Goal: Task Accomplishment & Management: Complete application form

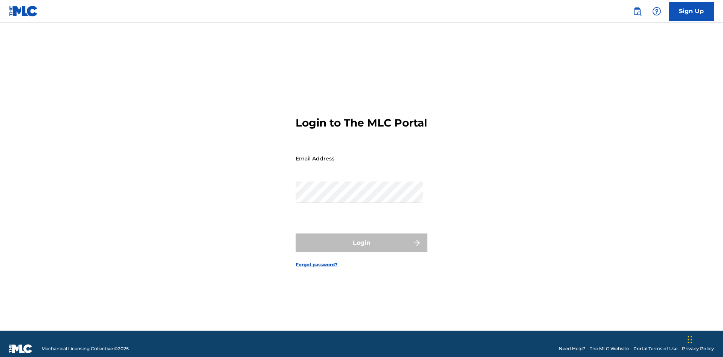
scroll to position [10, 0]
click at [359, 155] on input "Email Address" at bounding box center [359, 158] width 127 height 21
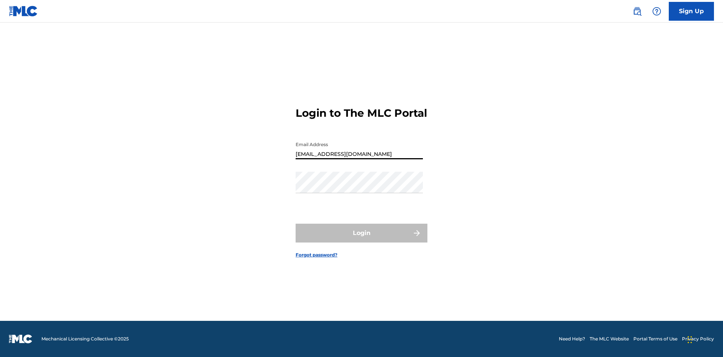
type input "Duke.McTesterson@gmail.com"
click at [361, 239] on button "Login" at bounding box center [362, 233] width 132 height 19
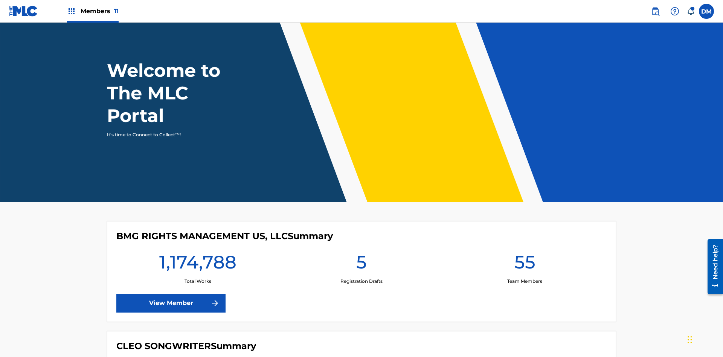
click at [93, 11] on span "Members 11" at bounding box center [100, 11] width 38 height 9
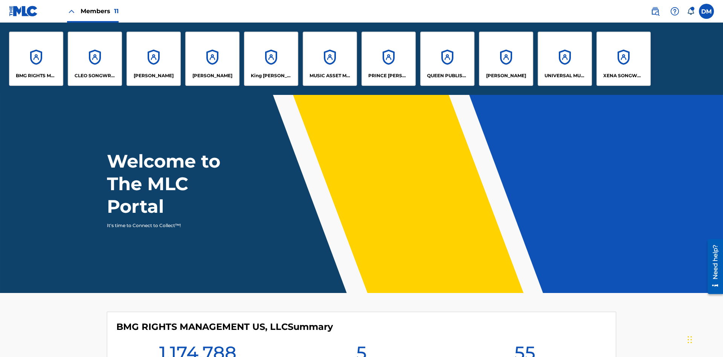
click at [447, 76] on p "QUEEN PUBLISHA" at bounding box center [447, 75] width 41 height 7
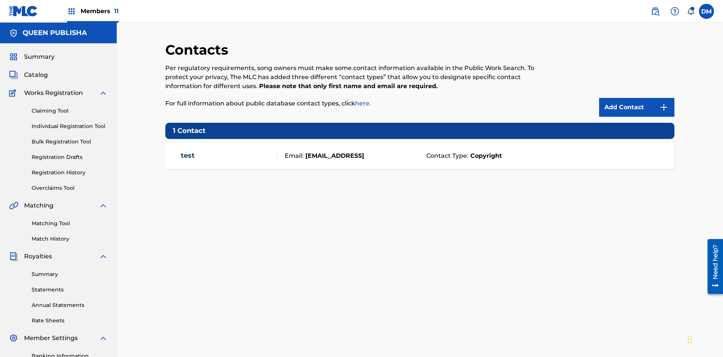
click at [93, 11] on span "Members 11" at bounding box center [100, 11] width 38 height 9
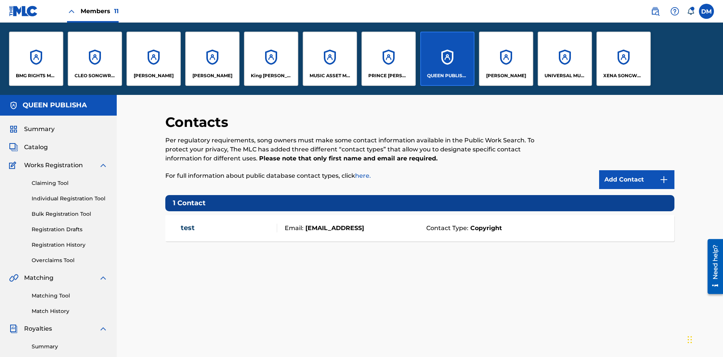
click at [153, 76] on p "ELVIS COSTELLO" at bounding box center [154, 75] width 40 height 7
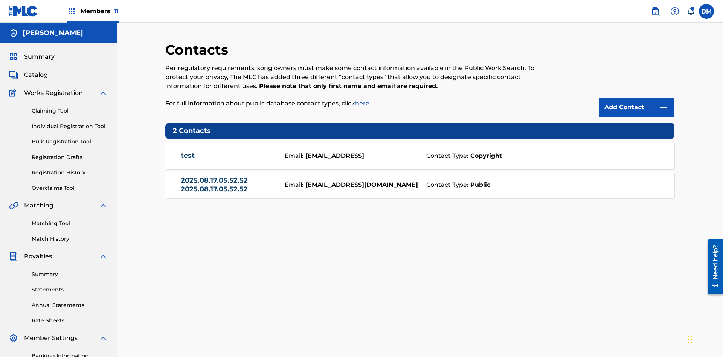
scroll to position [110, 0]
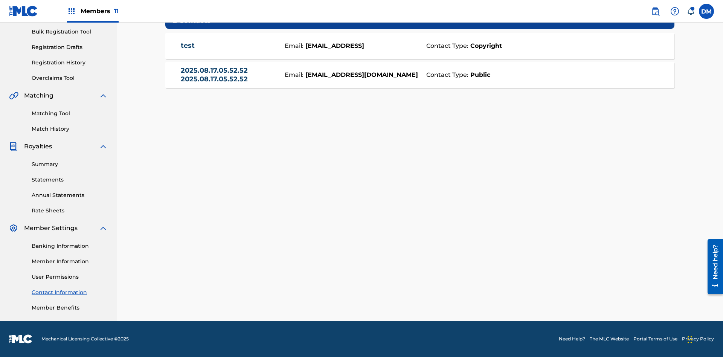
click at [479, 75] on strong "Public" at bounding box center [479, 74] width 22 height 9
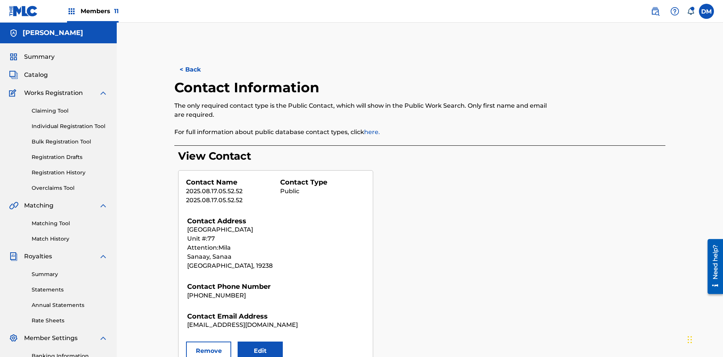
scroll to position [110, 0]
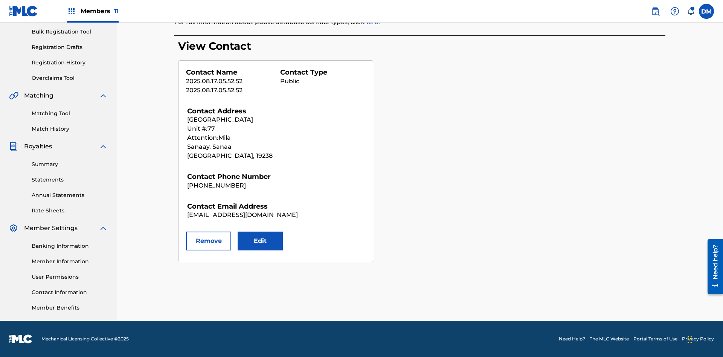
click at [209, 241] on button "Remove" at bounding box center [208, 241] width 45 height 19
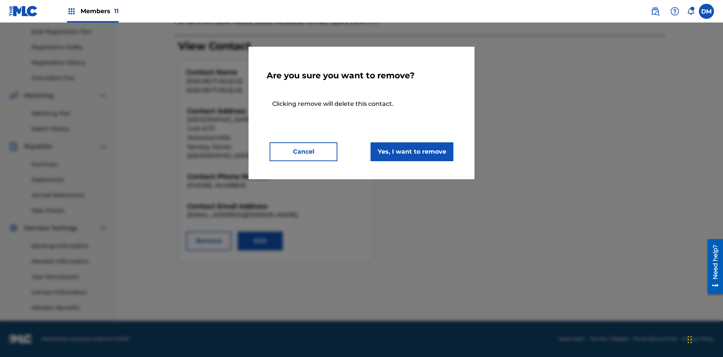
click at [412, 151] on button "Yes, I want to remove" at bounding box center [412, 151] width 83 height 19
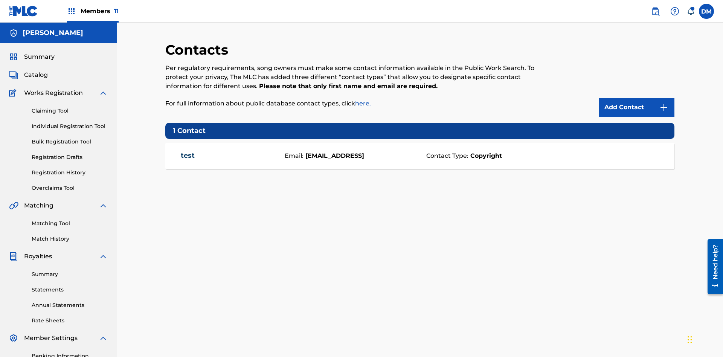
click at [93, 11] on span "Members 11" at bounding box center [100, 11] width 38 height 9
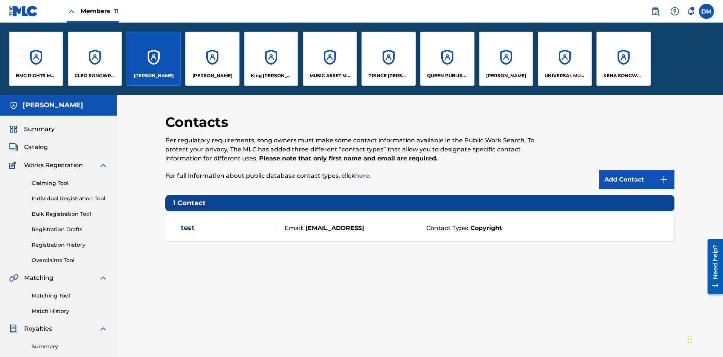
click at [447, 76] on p "QUEEN PUBLISHA" at bounding box center [447, 75] width 41 height 7
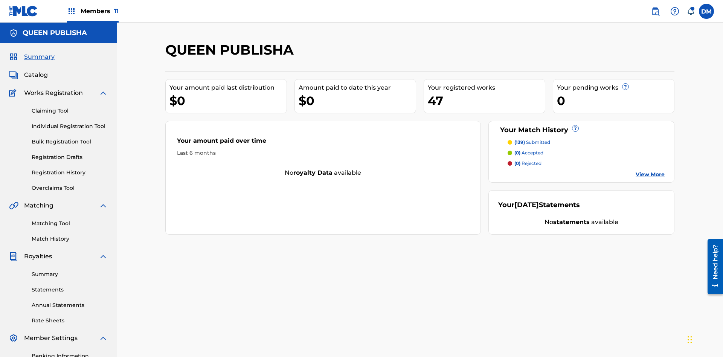
click at [36, 70] on span "Catalog" at bounding box center [36, 74] width 24 height 9
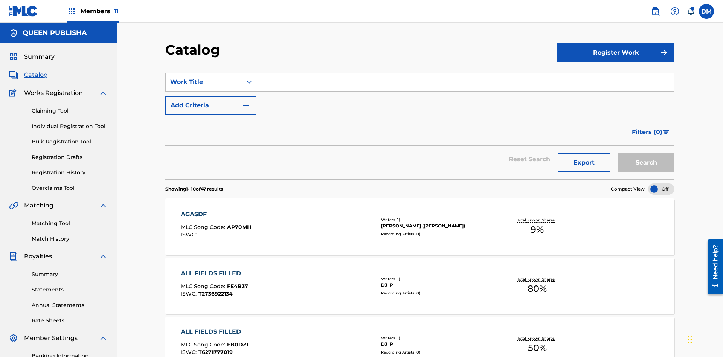
scroll to position [28, 0]
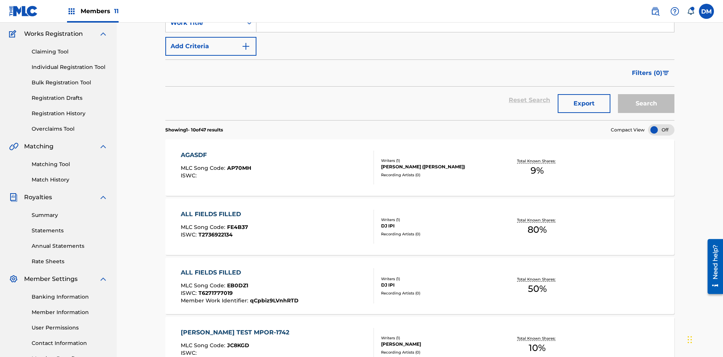
click at [465, 32] on input "Search Form" at bounding box center [465, 23] width 418 height 18
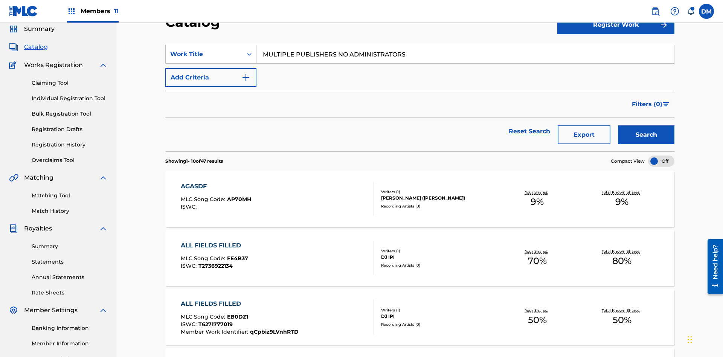
type input "MULTIPLE PUBLISHERS NO ADMINISTRATORS"
click at [646, 125] on button "Search" at bounding box center [646, 134] width 56 height 19
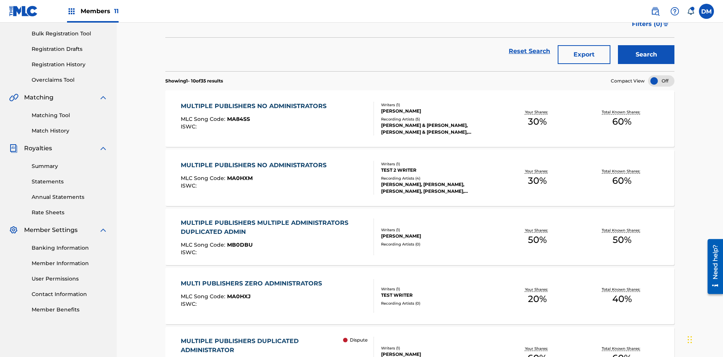
click at [237, 116] on span "MA84SS" at bounding box center [238, 119] width 23 height 7
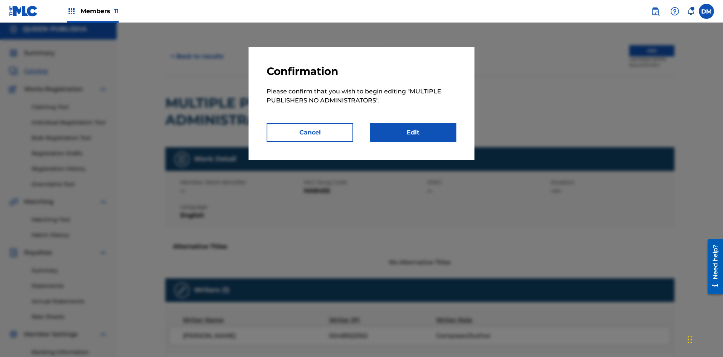
click at [413, 133] on link "Edit" at bounding box center [413, 132] width 87 height 19
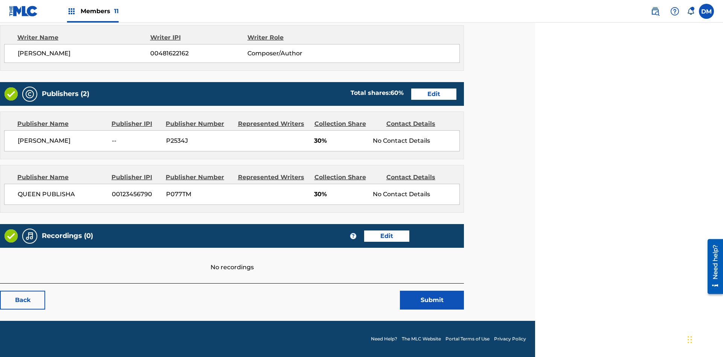
click at [93, 11] on span "Members 11" at bounding box center [100, 11] width 38 height 9
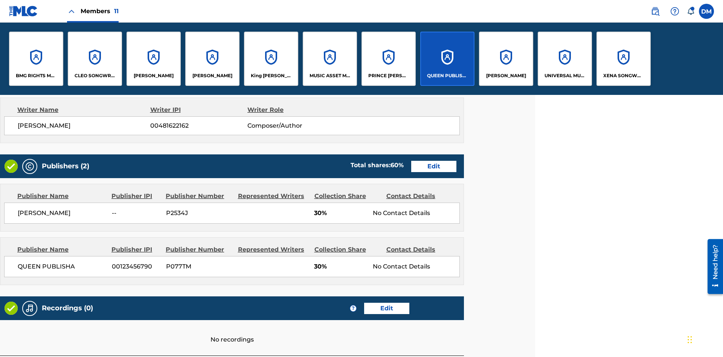
scroll to position [287, 188]
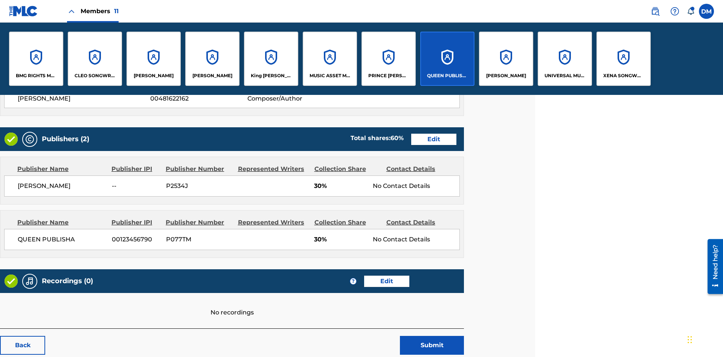
click at [447, 76] on p "QUEEN PUBLISHA" at bounding box center [447, 75] width 41 height 7
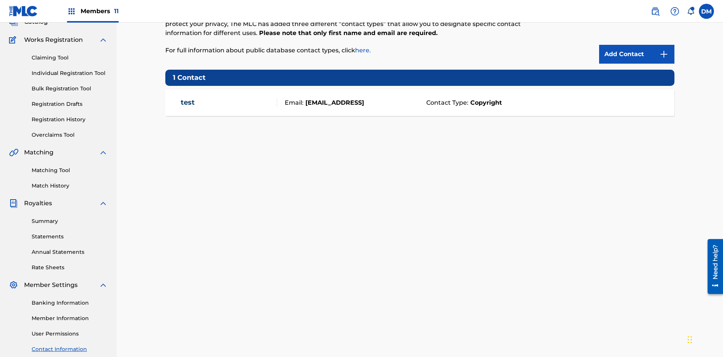
click at [664, 50] on img at bounding box center [663, 54] width 9 height 9
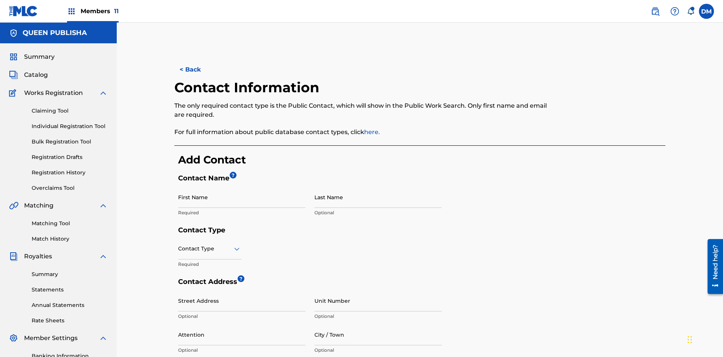
click at [242, 186] on input "First Name" at bounding box center [241, 196] width 127 height 21
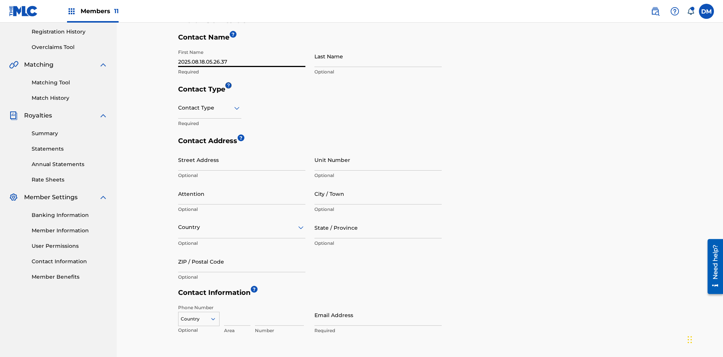
type input "2025.08.18.05.26.37"
click at [378, 56] on input "Last Name" at bounding box center [377, 56] width 127 height 21
type input "2025.08.18.05.26.37"
click at [178, 104] on input "text" at bounding box center [179, 108] width 2 height 8
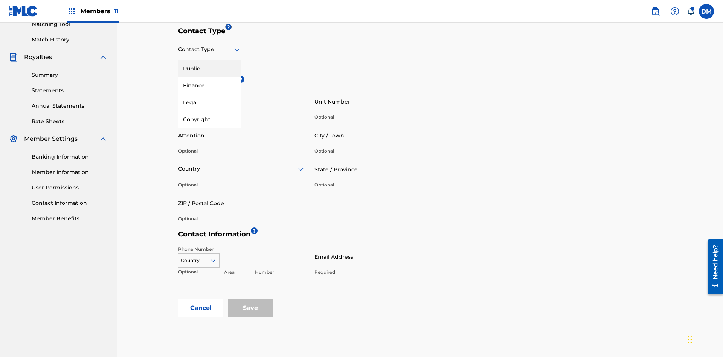
click at [210, 69] on div "Public" at bounding box center [209, 68] width 63 height 17
click at [378, 125] on input "City / Town" at bounding box center [377, 135] width 127 height 21
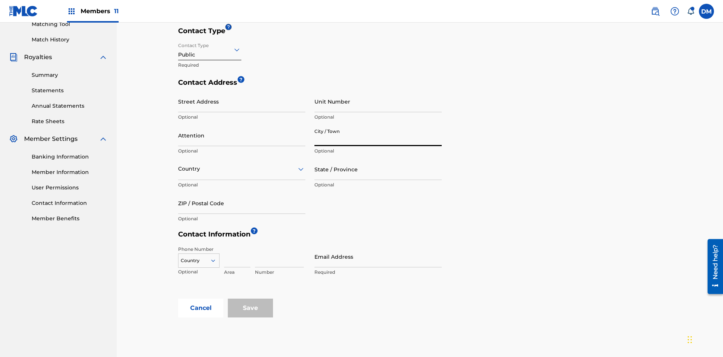
scroll to position [249, 0]
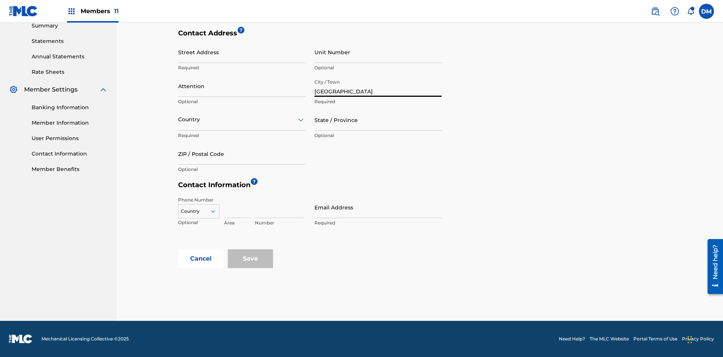
type input "Oaxaca"
click at [242, 56] on input "Street Address" at bounding box center [241, 51] width 127 height 21
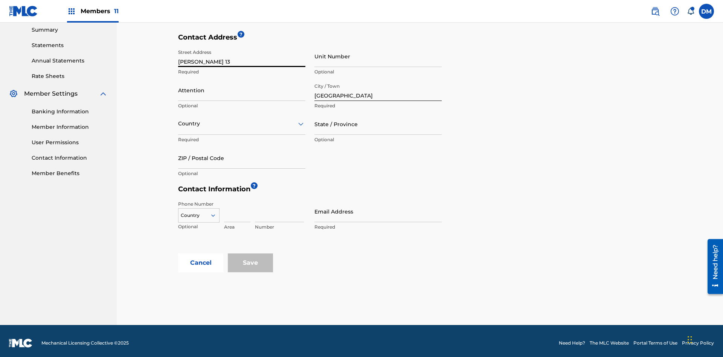
type input "MATAMOROS 13"
click at [378, 56] on input "Unit Number" at bounding box center [377, 56] width 127 height 21
type input "9P"
click at [242, 86] on input "Attention" at bounding box center [241, 89] width 127 height 21
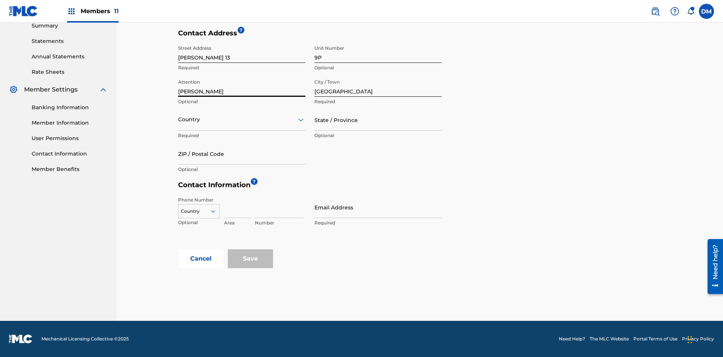
type input "Jose"
click at [178, 119] on input "text" at bounding box center [179, 120] width 2 height 8
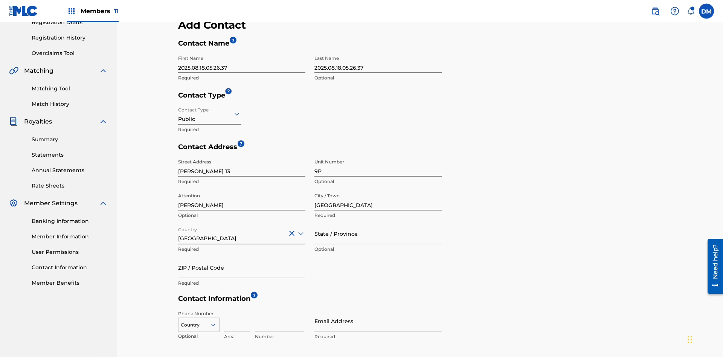
click at [378, 223] on input "State / Province" at bounding box center [377, 233] width 127 height 21
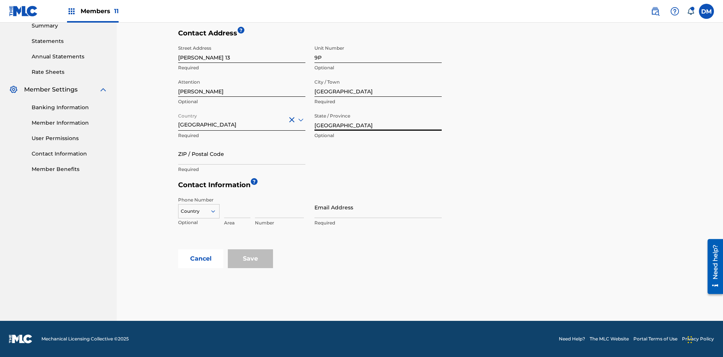
type input "Oaxaca"
click at [242, 154] on input "ZIP / Postal Code" at bounding box center [241, 153] width 127 height 21
type input "68080"
click at [216, 211] on icon at bounding box center [213, 211] width 7 height 7
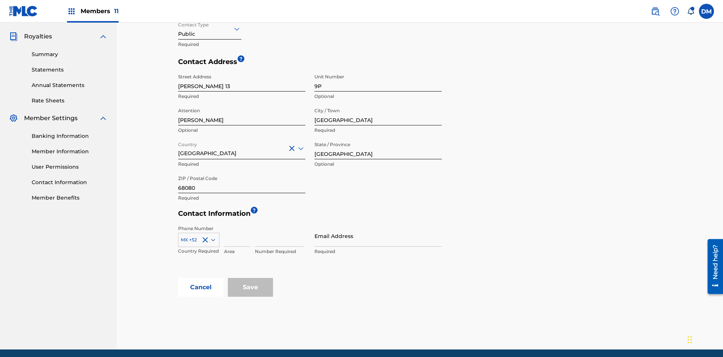
click at [237, 225] on input at bounding box center [237, 235] width 26 height 21
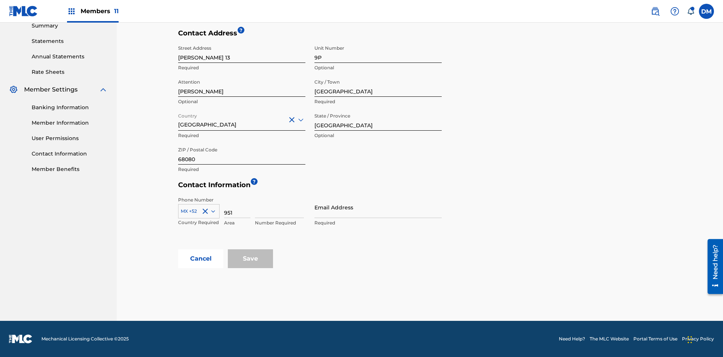
type input "951"
click at [279, 207] on input at bounding box center [279, 207] width 49 height 21
type input "5185312"
click at [378, 207] on input "Email Address" at bounding box center [377, 207] width 127 height 21
type input "espanol@email.com"
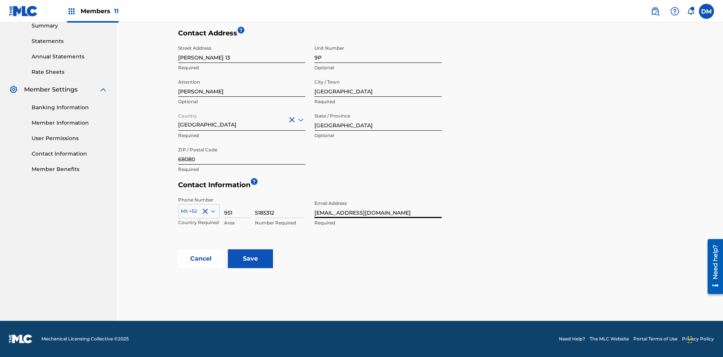
click at [250, 259] on input "Save" at bounding box center [250, 258] width 45 height 19
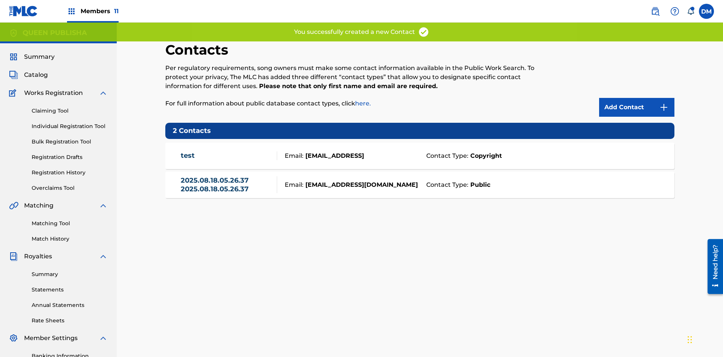
click at [93, 11] on span "Members 11" at bounding box center [100, 11] width 38 height 9
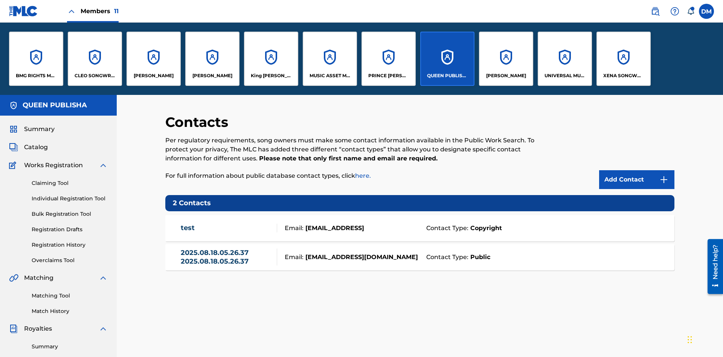
click at [153, 76] on p "ELVIS COSTELLO" at bounding box center [154, 75] width 40 height 7
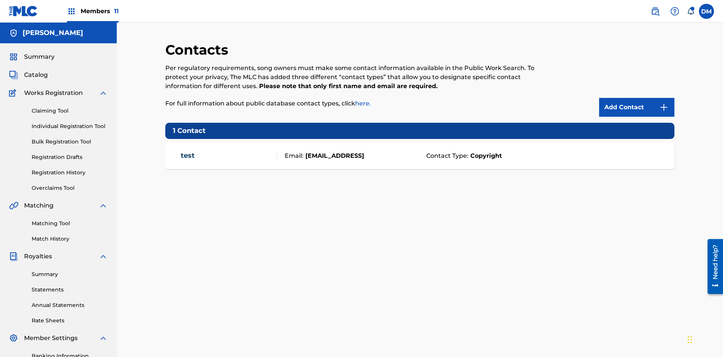
click at [664, 103] on img at bounding box center [663, 107] width 9 height 9
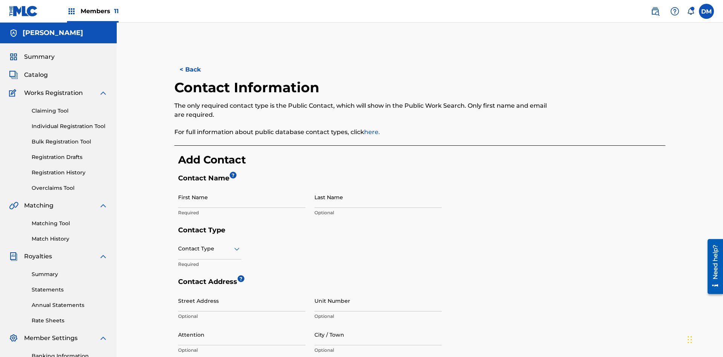
click at [242, 186] on input "First Name" at bounding box center [241, 196] width 127 height 21
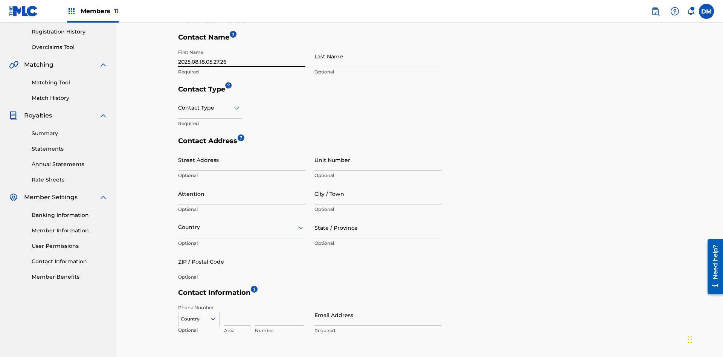
type input "2025.08.18.05.27.26"
click at [378, 56] on input "Last Name" at bounding box center [377, 56] width 127 height 21
type input "2025.08.18.05.27.26"
click at [178, 104] on input "text" at bounding box center [179, 108] width 2 height 8
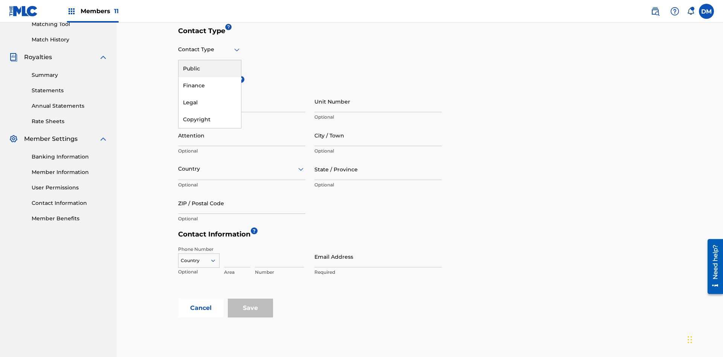
click at [210, 69] on div "Public" at bounding box center [209, 68] width 63 height 17
click at [378, 125] on input "City / Town" at bounding box center [377, 135] width 127 height 21
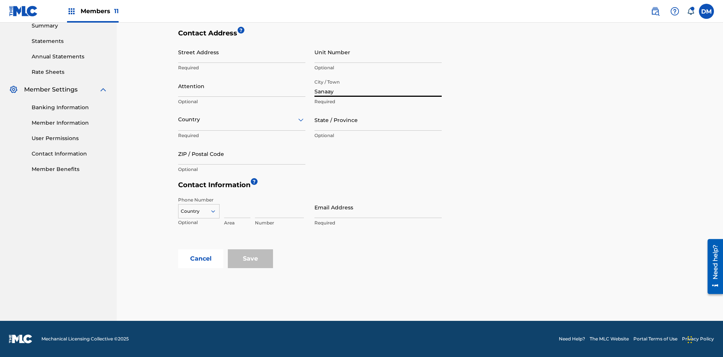
scroll to position [244, 0]
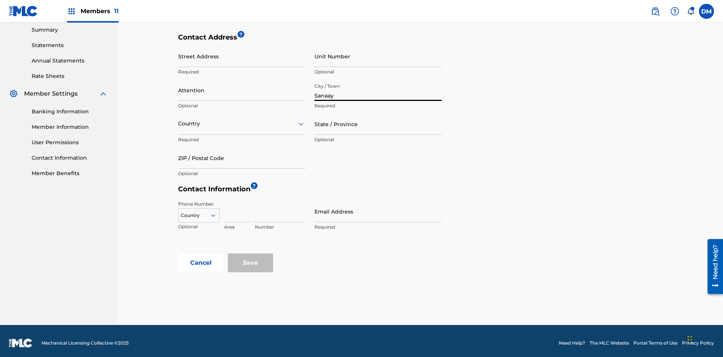
type input "Sanaay"
click at [242, 56] on input "Street Address" at bounding box center [241, 56] width 127 height 21
type input "North Ring Road"
click at [378, 56] on input "Unit Number" at bounding box center [377, 56] width 127 height 21
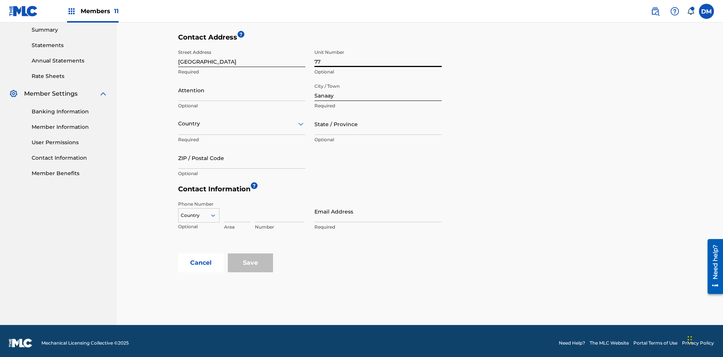
type input "77"
click at [242, 86] on input "Attention" at bounding box center [241, 89] width 127 height 21
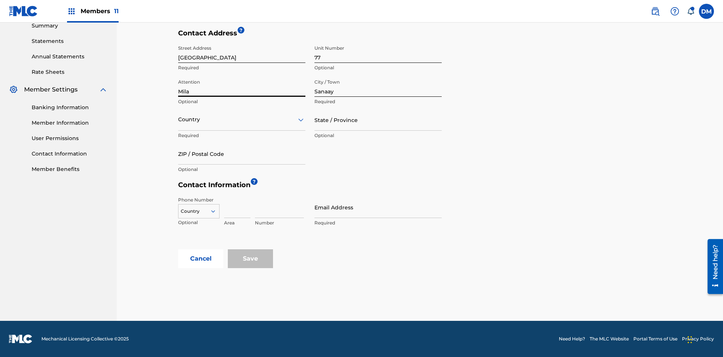
type input "Mila"
click at [178, 119] on input "text" at bounding box center [179, 120] width 2 height 8
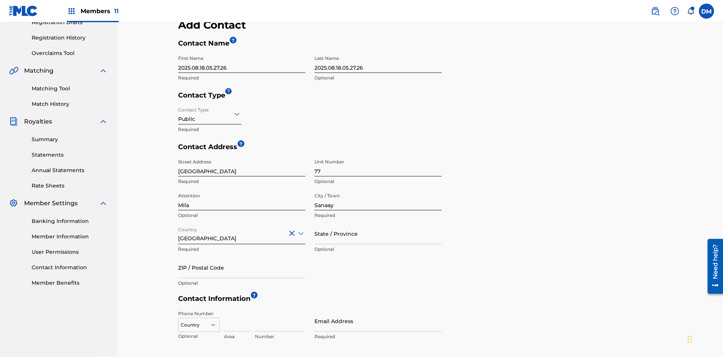
click at [378, 223] on input "State / Province" at bounding box center [377, 233] width 127 height 21
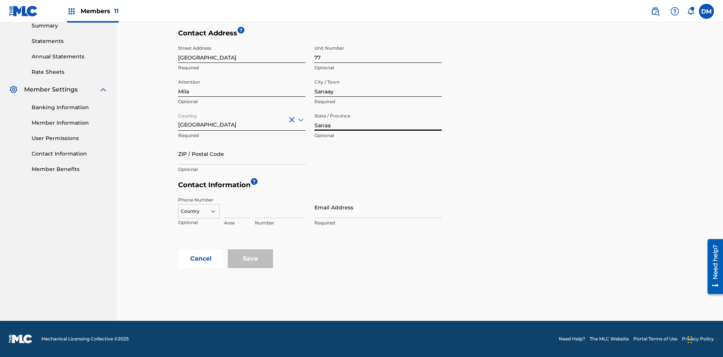
type input "Sanaa"
click at [242, 154] on input "ZIP / Postal Code" at bounding box center [241, 153] width 127 height 21
type input "19238"
click at [216, 211] on icon at bounding box center [213, 211] width 7 height 7
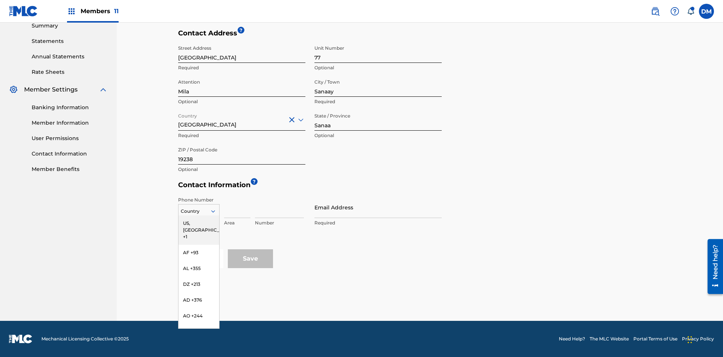
click at [237, 207] on input at bounding box center [237, 207] width 26 height 21
type input "02"
click at [279, 207] on input at bounding box center [279, 207] width 49 height 21
type input "255435"
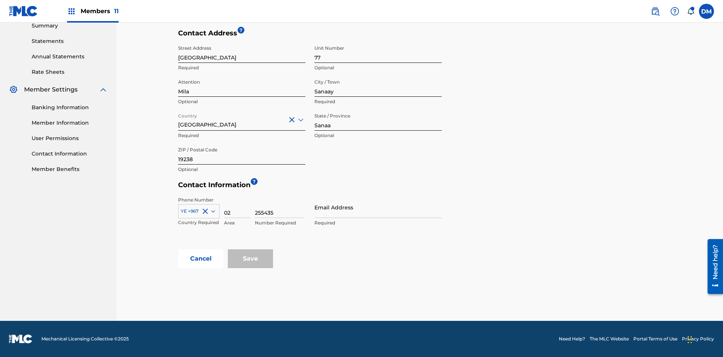
click at [378, 207] on input "Email Address" at bounding box center [377, 207] width 127 height 21
type input "arabic_email@email.com"
click at [250, 259] on input "Save" at bounding box center [250, 258] width 45 height 19
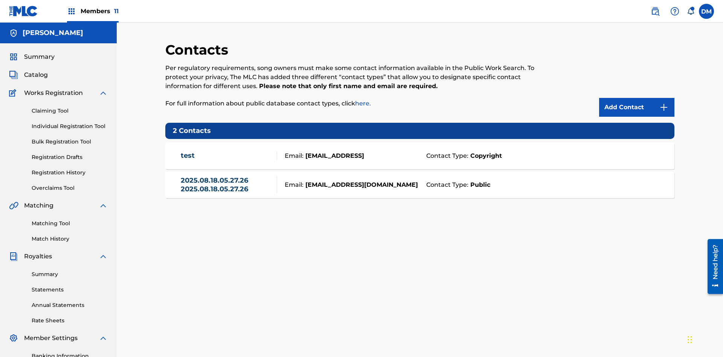
click at [93, 11] on span "Members 11" at bounding box center [100, 11] width 38 height 9
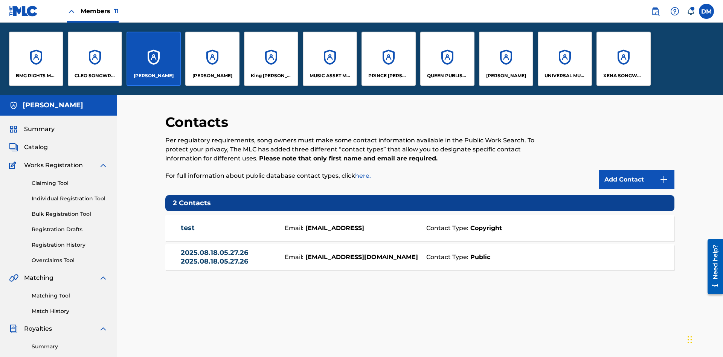
click at [153, 76] on p "ELVIS COSTELLO" at bounding box center [154, 75] width 40 height 7
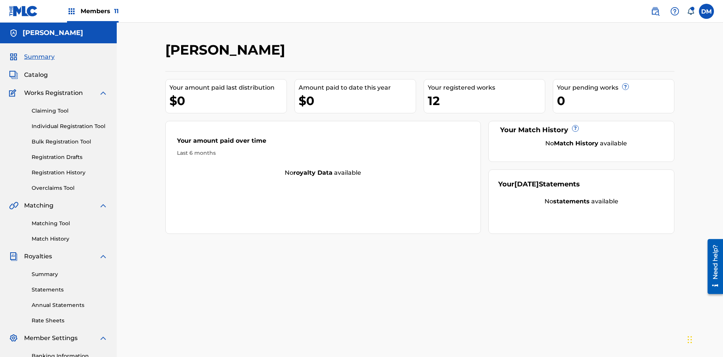
click at [36, 70] on span "Catalog" at bounding box center [36, 74] width 24 height 9
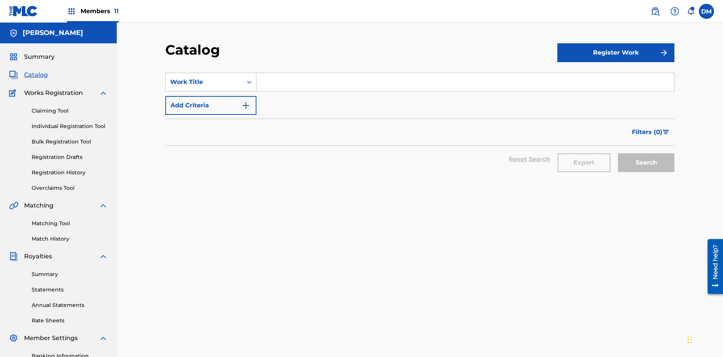
click at [465, 73] on input "Search Form" at bounding box center [465, 82] width 418 height 18
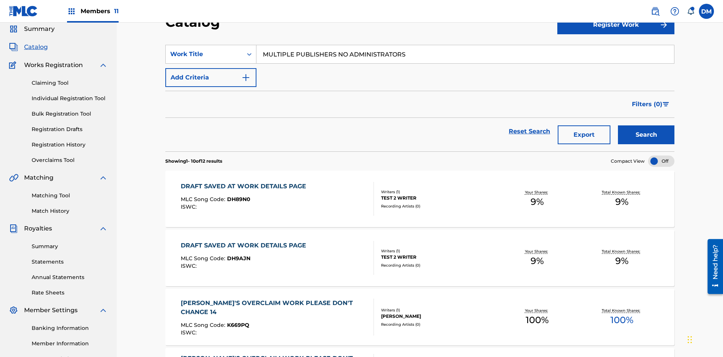
type input "MULTIPLE PUBLISHERS NO ADMINISTRATORS"
click at [646, 125] on button "Search" at bounding box center [646, 134] width 56 height 19
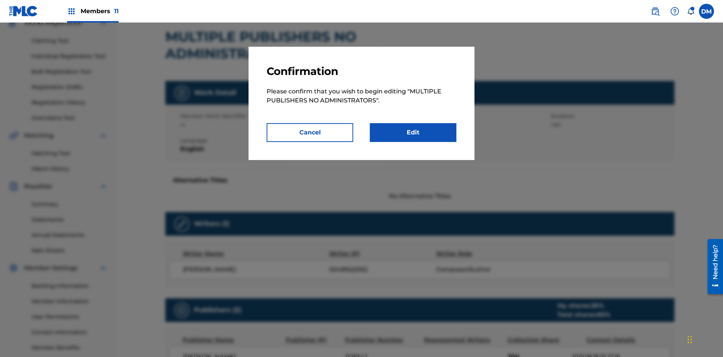
click at [413, 133] on link "Edit" at bounding box center [413, 132] width 87 height 19
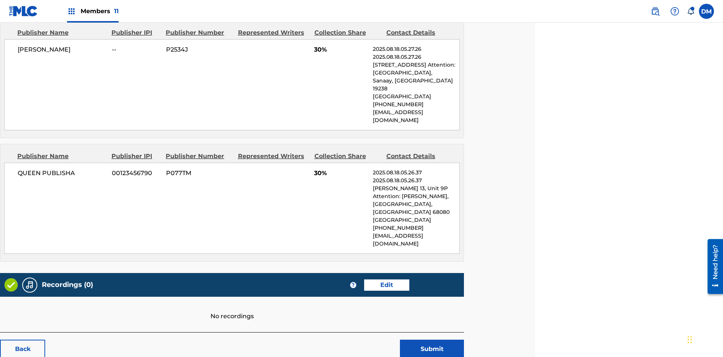
click at [93, 11] on span "Members 11" at bounding box center [100, 11] width 38 height 9
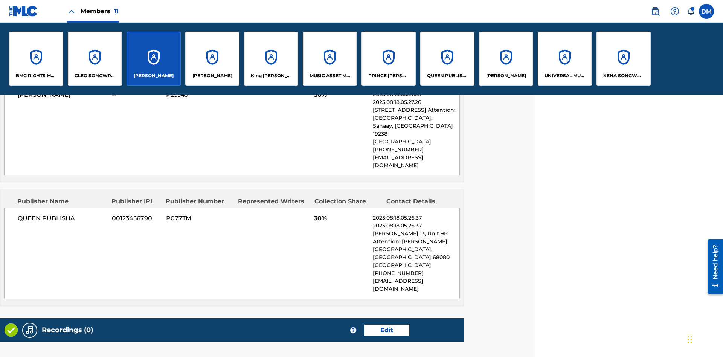
click at [447, 76] on p "QUEEN PUBLISHA" at bounding box center [447, 75] width 41 height 7
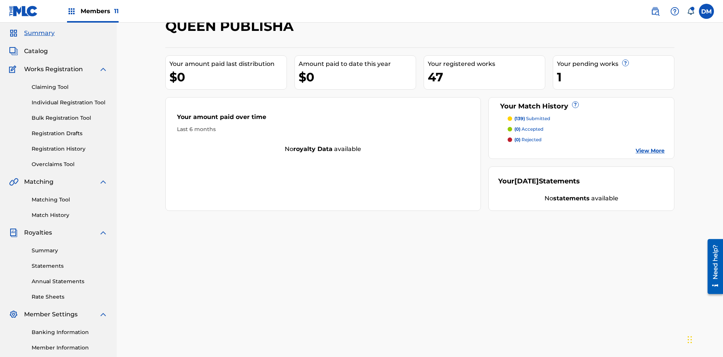
click at [36, 50] on span "Catalog" at bounding box center [36, 51] width 24 height 9
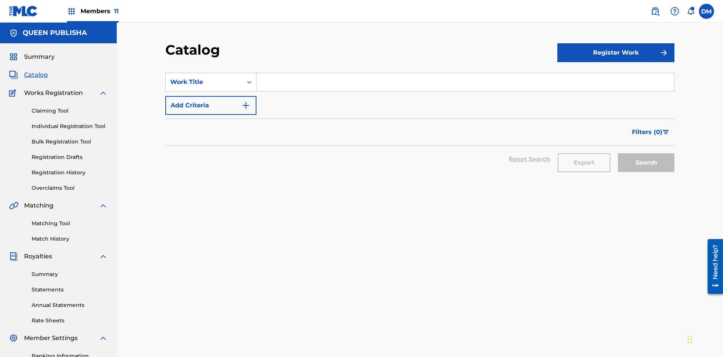
click at [465, 73] on input "Search Form" at bounding box center [465, 82] width 418 height 18
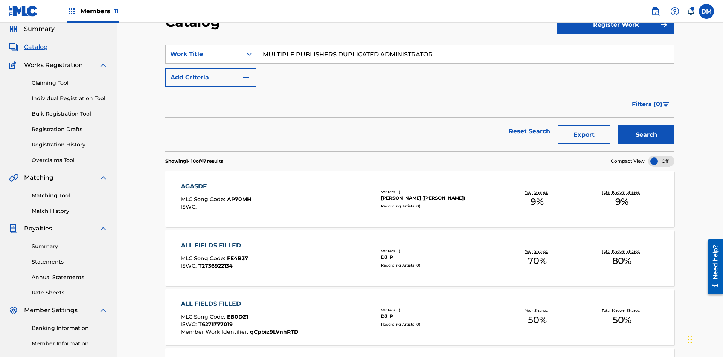
type input "MULTIPLE PUBLISHERS DUPLICATED ADMINISTRATOR"
click at [646, 125] on button "Search" at bounding box center [646, 134] width 56 height 19
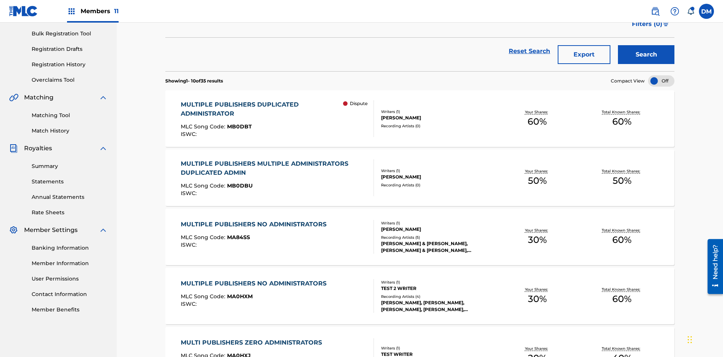
scroll to position [0, 0]
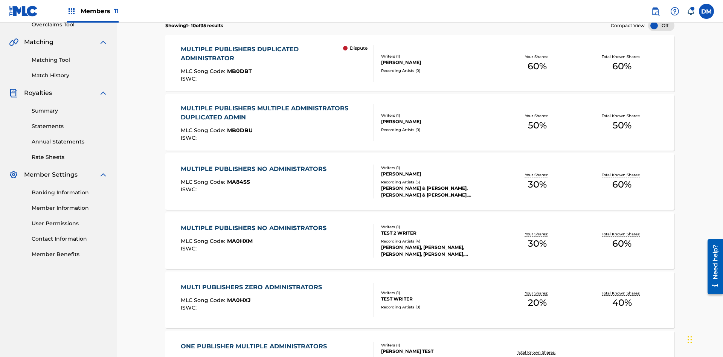
click at [238, 68] on span "MB0DBT" at bounding box center [239, 71] width 25 height 7
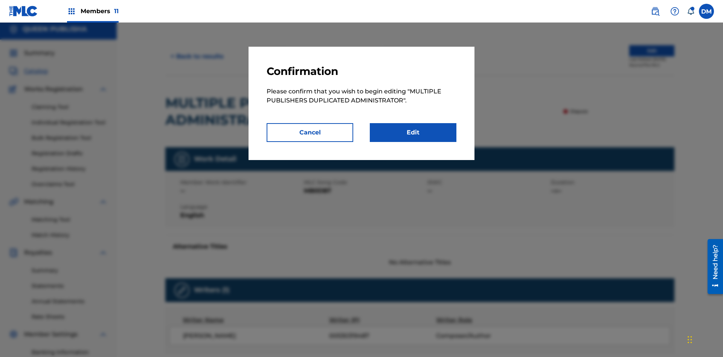
click at [413, 133] on link "Edit" at bounding box center [413, 132] width 87 height 19
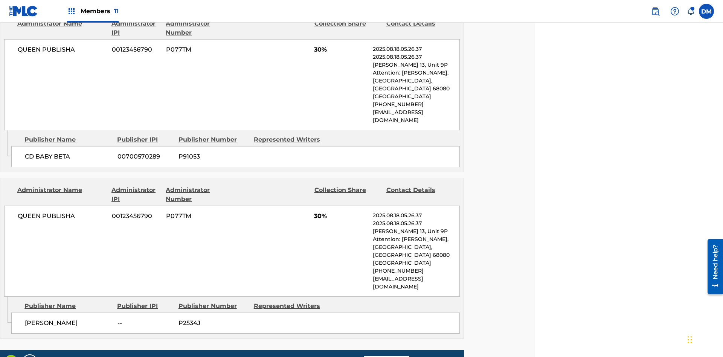
click at [93, 11] on span "Members 11" at bounding box center [100, 11] width 38 height 9
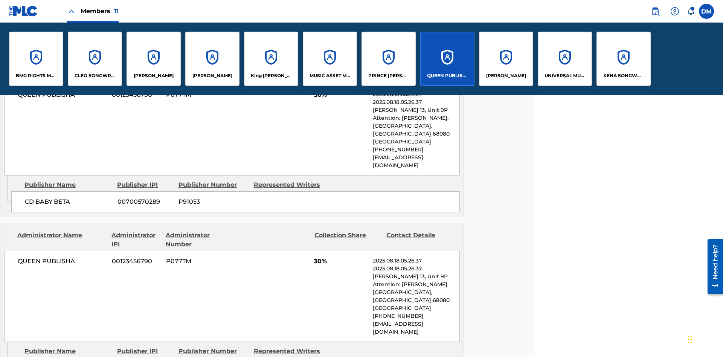
click at [447, 76] on p "QUEEN PUBLISHA" at bounding box center [447, 75] width 41 height 7
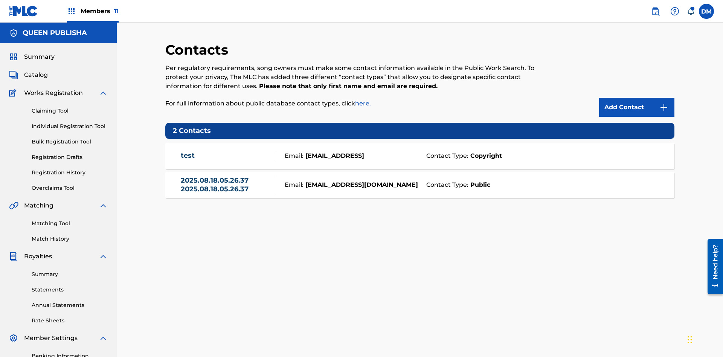
scroll to position [110, 0]
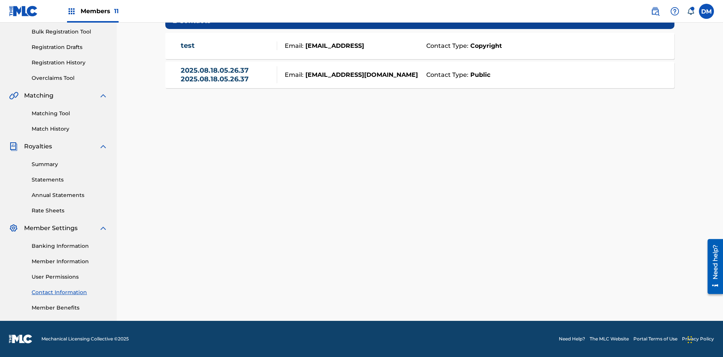
click at [479, 75] on strong "Public" at bounding box center [479, 74] width 22 height 9
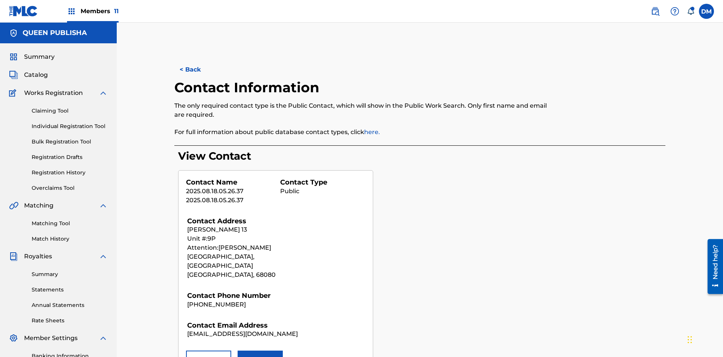
click at [209, 351] on button "Remove" at bounding box center [208, 360] width 45 height 19
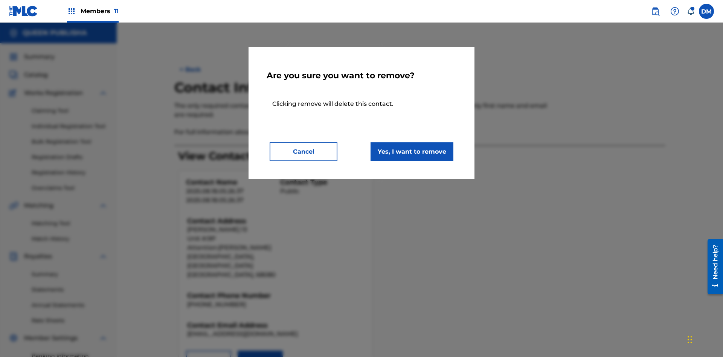
scroll to position [110, 0]
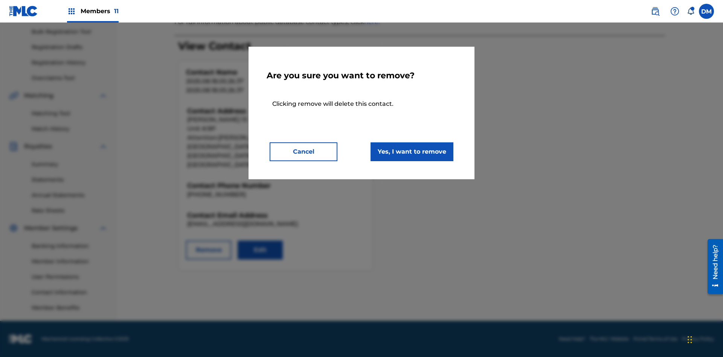
click at [412, 151] on button "Yes, I want to remove" at bounding box center [412, 151] width 83 height 19
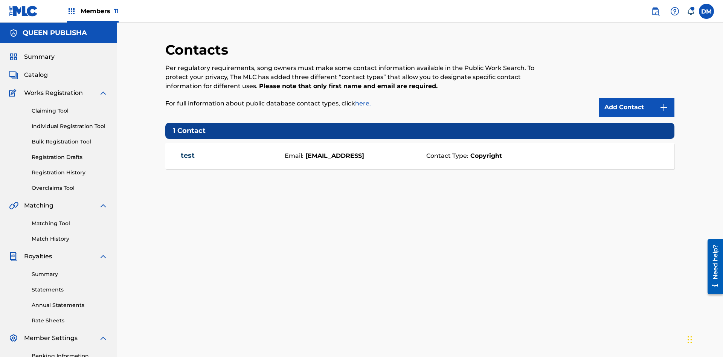
click at [93, 11] on span "Members 11" at bounding box center [100, 11] width 38 height 9
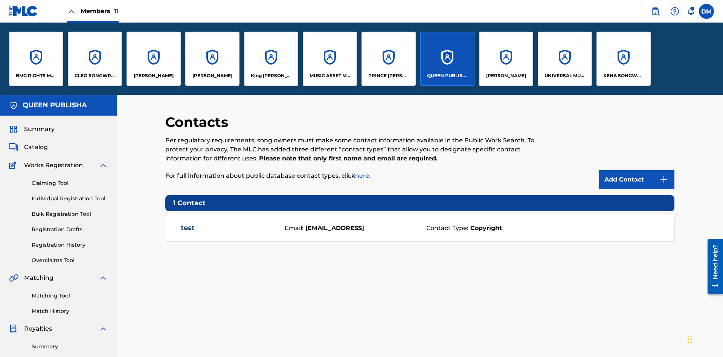
click at [447, 76] on p "QUEEN PUBLISHA" at bounding box center [447, 75] width 41 height 7
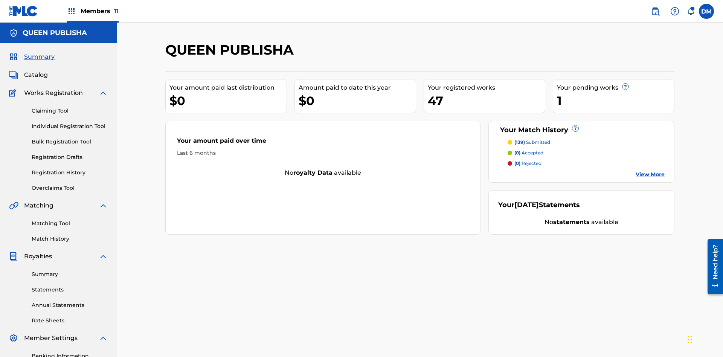
click at [36, 70] on span "Catalog" at bounding box center [36, 74] width 24 height 9
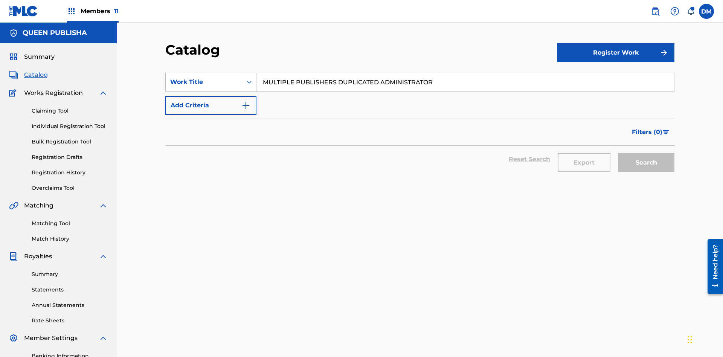
click at [465, 73] on input "MULTIPLE PUBLISHERS DUPLICATED ADMINISTRATOR" at bounding box center [465, 82] width 418 height 18
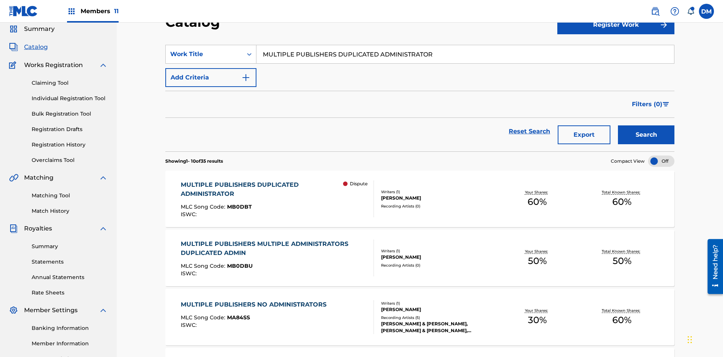
type input "MULTIPLE PUBLISHERS DUPLICATED ADMINISTRATOR"
click at [646, 125] on button "Search" at bounding box center [646, 134] width 56 height 19
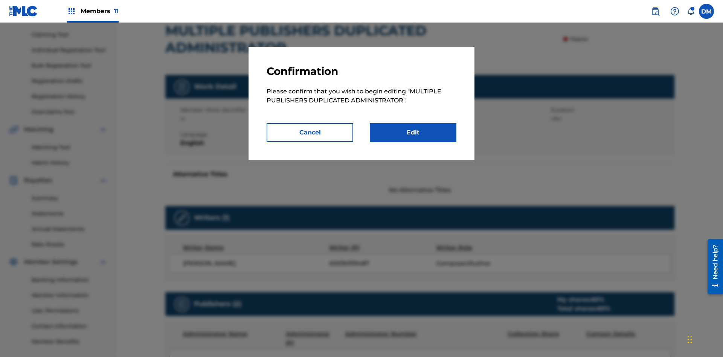
click at [413, 133] on link "Edit" at bounding box center [413, 132] width 87 height 19
